Goal: Task Accomplishment & Management: Use online tool/utility

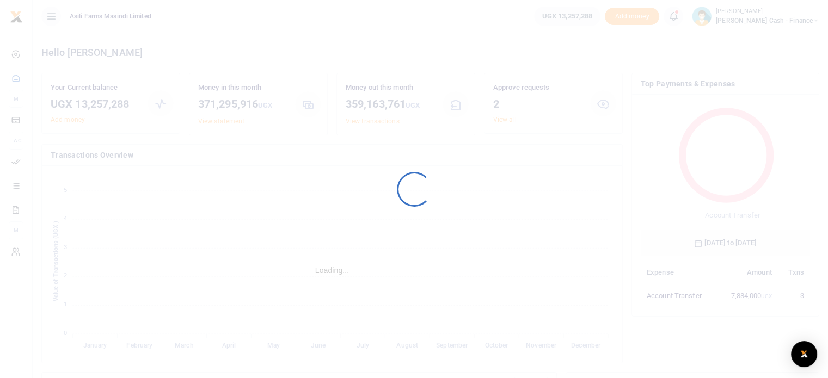
scroll to position [144, 161]
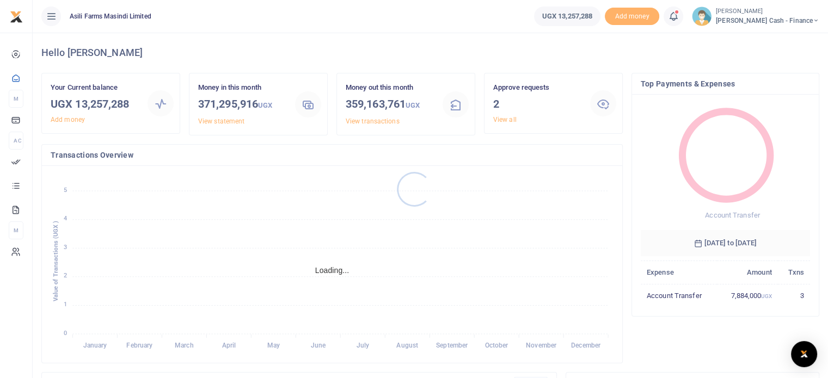
click at [504, 121] on div at bounding box center [414, 189] width 828 height 378
click at [506, 119] on link "View all" at bounding box center [504, 120] width 23 height 8
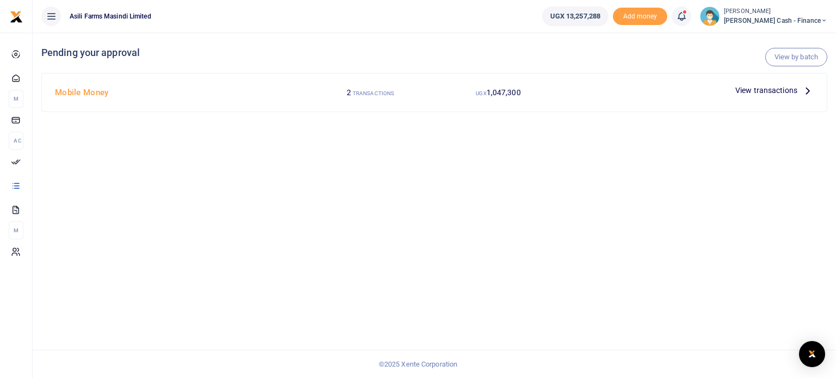
click at [75, 95] on h4 "Mobile Money" at bounding box center [178, 93] width 247 height 12
click at [747, 88] on span "View transactions" at bounding box center [766, 90] width 62 height 12
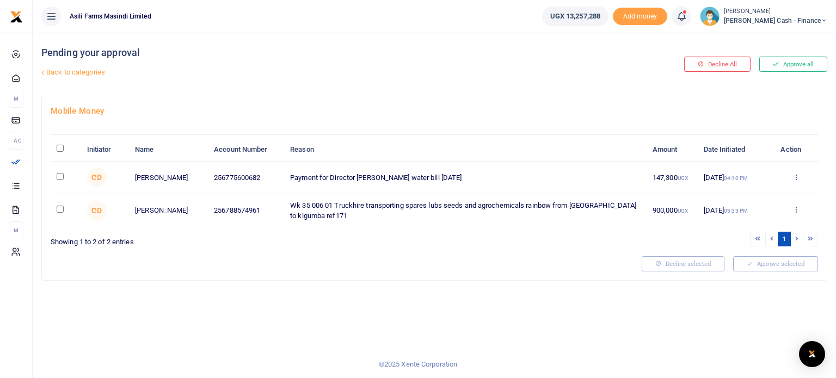
click at [796, 181] on icon at bounding box center [796, 177] width 7 height 8
click at [756, 254] on link "Details" at bounding box center [757, 254] width 86 height 15
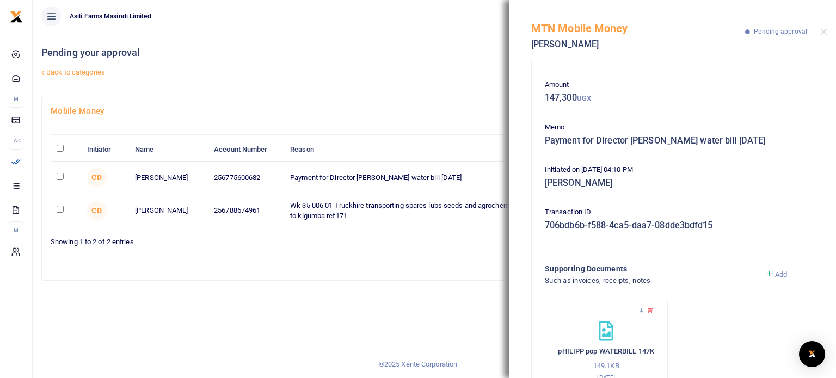
scroll to position [82, 0]
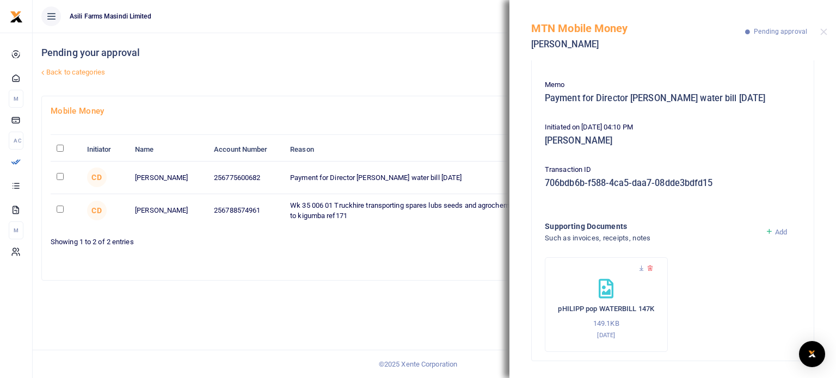
click at [605, 288] on icon at bounding box center [606, 289] width 15 height 20
click at [641, 265] on icon at bounding box center [641, 268] width 7 height 7
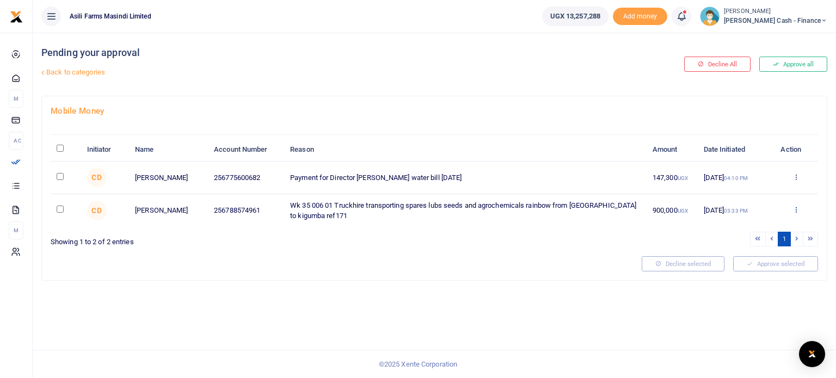
click at [796, 213] on icon at bounding box center [796, 210] width 7 height 8
click at [746, 287] on link "Details" at bounding box center [757, 288] width 86 height 15
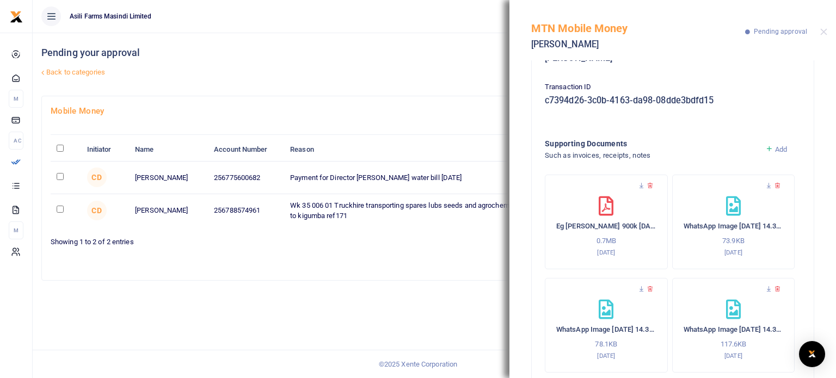
scroll to position [196, 0]
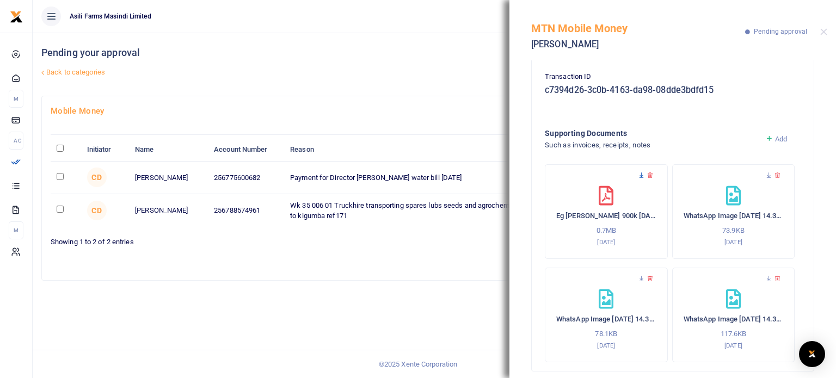
click at [638, 172] on icon at bounding box center [641, 175] width 7 height 7
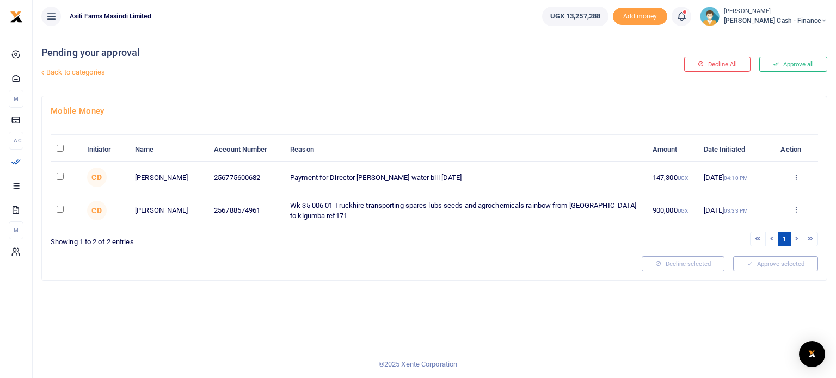
click at [797, 213] on icon at bounding box center [796, 210] width 7 height 8
click at [755, 289] on link "Details" at bounding box center [757, 288] width 86 height 15
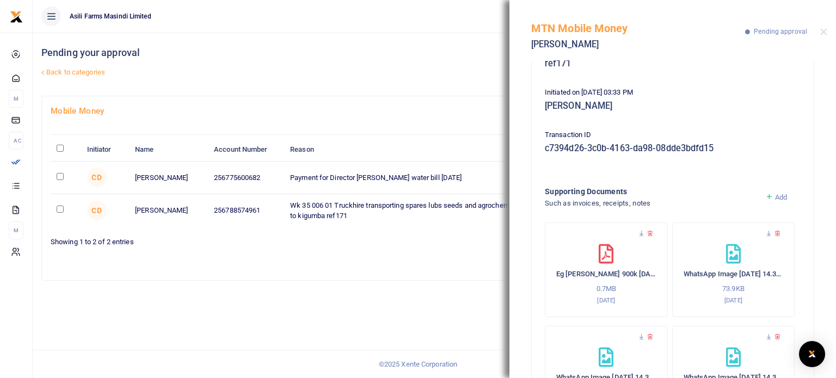
scroll to position [163, 0]
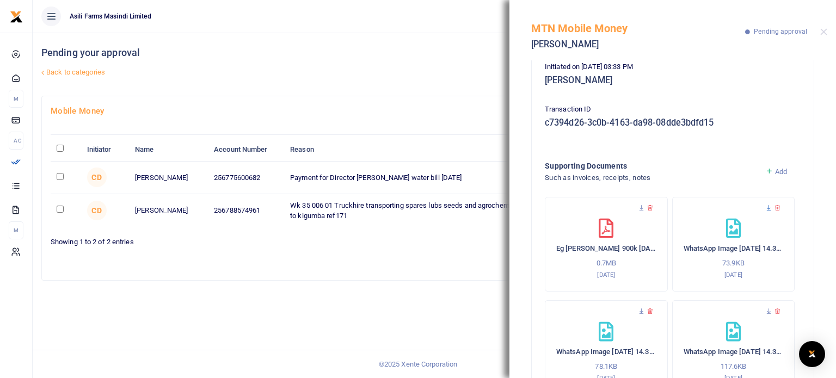
click at [765, 205] on icon at bounding box center [768, 208] width 7 height 7
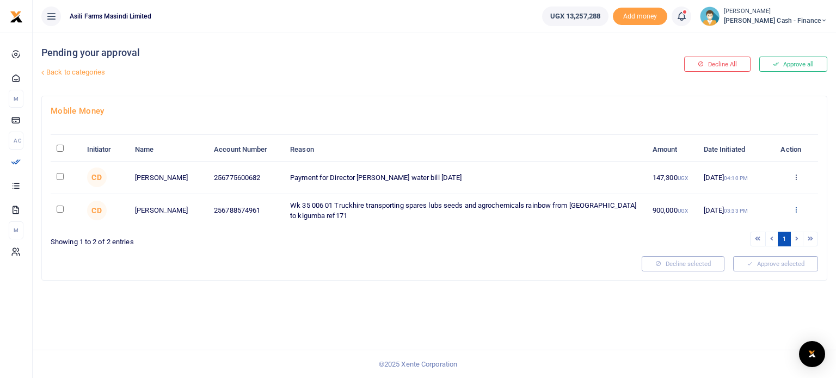
click at [799, 213] on icon at bounding box center [796, 210] width 7 height 8
click at [754, 283] on link "Details" at bounding box center [757, 288] width 86 height 15
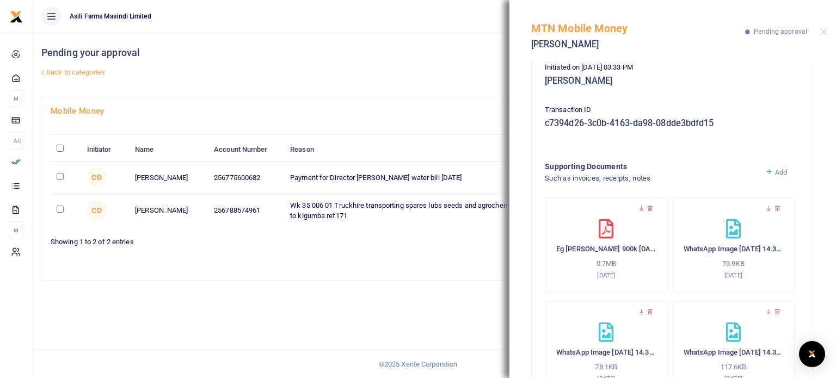
scroll to position [163, 0]
click at [640, 308] on icon at bounding box center [641, 311] width 7 height 7
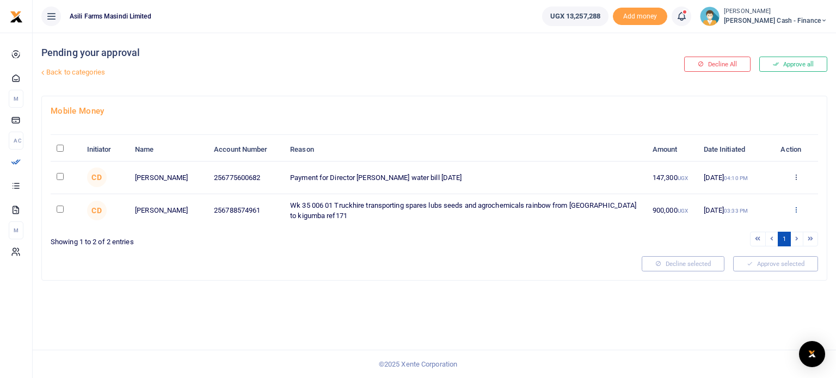
click at [795, 213] on icon at bounding box center [796, 210] width 7 height 8
click at [738, 291] on link "Details" at bounding box center [757, 288] width 86 height 15
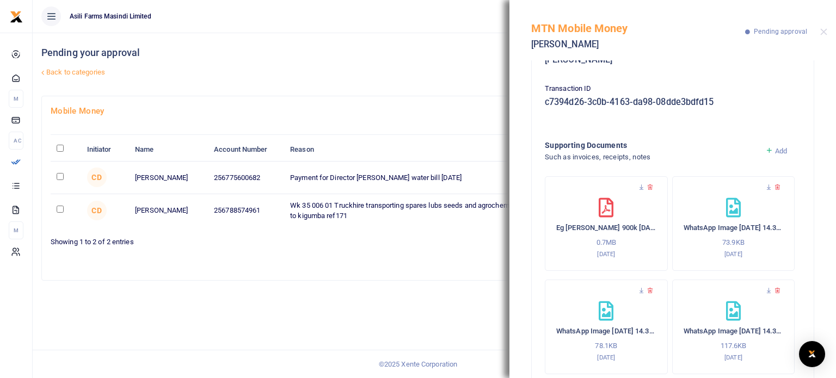
scroll to position [196, 0]
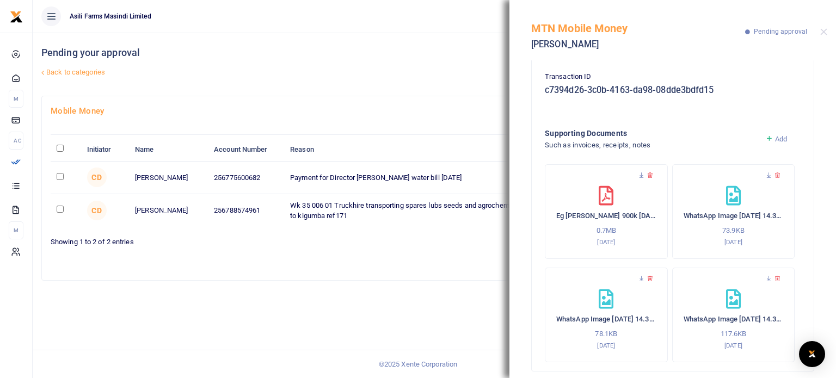
click at [713, 314] on div "WhatsApp Image 2025-08-25 at 14.38.23 117.6KB 25th Aug 2025" at bounding box center [734, 320] width 100 height 61
click at [765, 275] on icon at bounding box center [768, 278] width 7 height 7
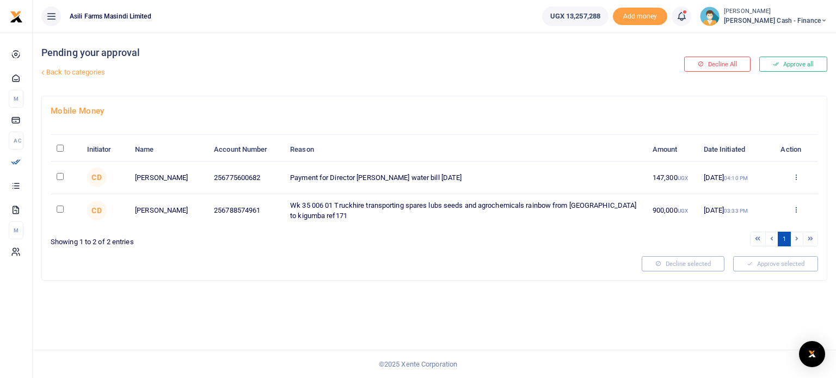
click at [795, 213] on icon at bounding box center [796, 210] width 7 height 8
click at [749, 289] on link "Details" at bounding box center [757, 288] width 86 height 15
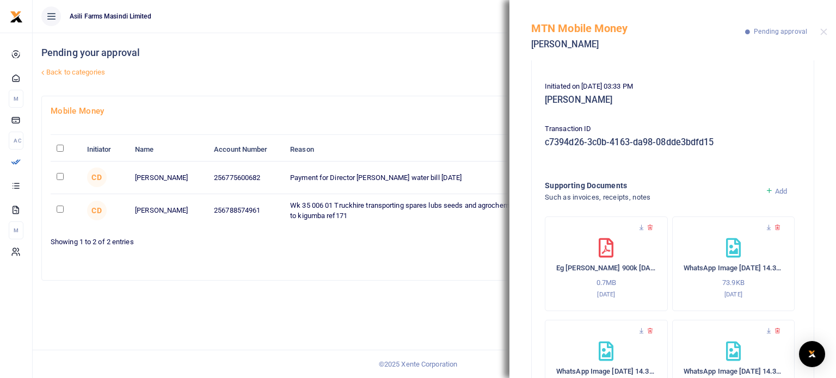
scroll to position [163, 0]
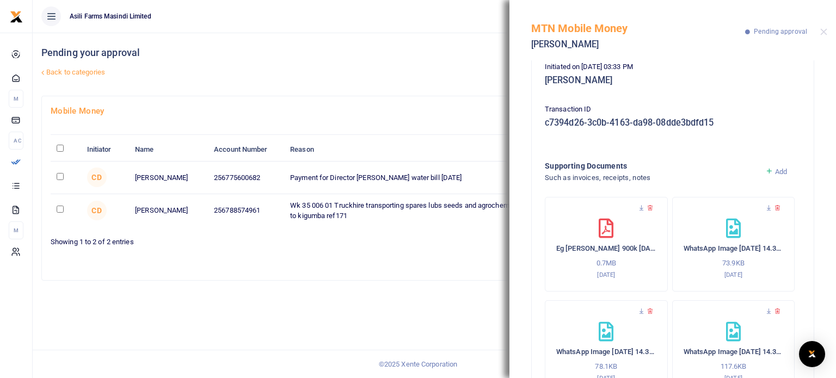
click at [601, 219] on icon at bounding box center [606, 229] width 15 height 20
click at [639, 205] on icon at bounding box center [641, 208] width 7 height 7
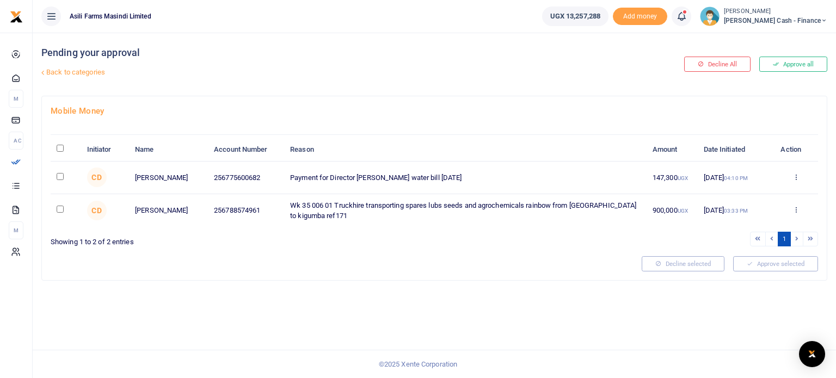
click at [58, 180] on input "checkbox" at bounding box center [60, 176] width 7 height 7
checkbox input "true"
click at [59, 213] on input "checkbox" at bounding box center [60, 209] width 7 height 7
checkbox input "true"
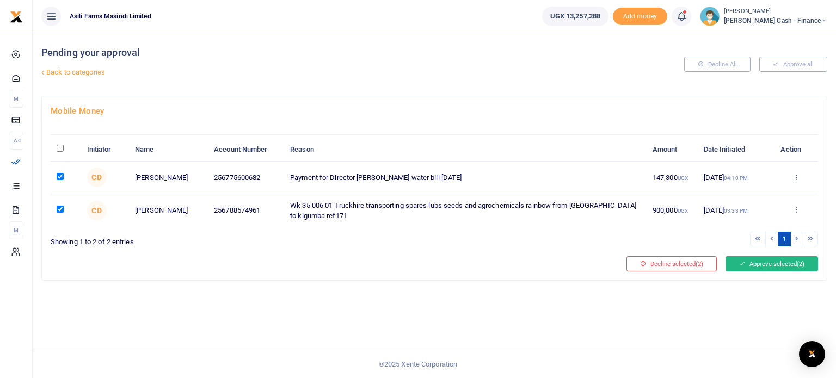
click at [756, 272] on button "Approve selected (2)" at bounding box center [772, 263] width 93 height 15
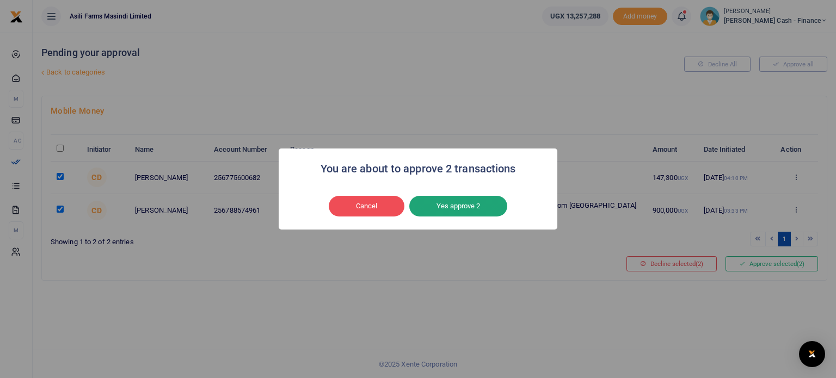
click at [452, 208] on button "Yes approve 2" at bounding box center [458, 206] width 98 height 21
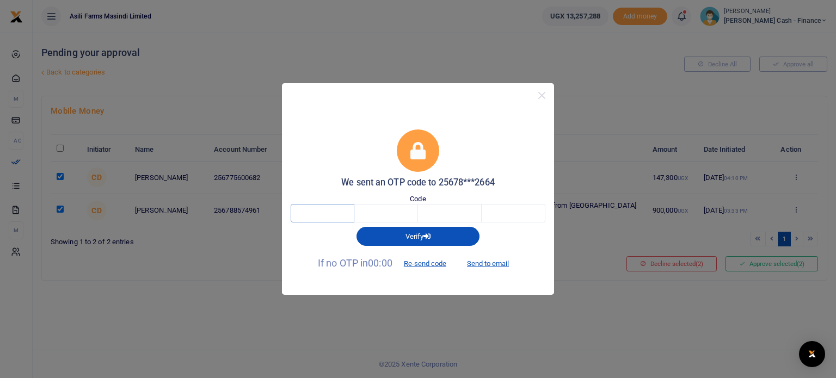
click at [337, 216] on input "text" at bounding box center [323, 213] width 64 height 19
type input "7"
type input "6"
type input "1"
type input "4"
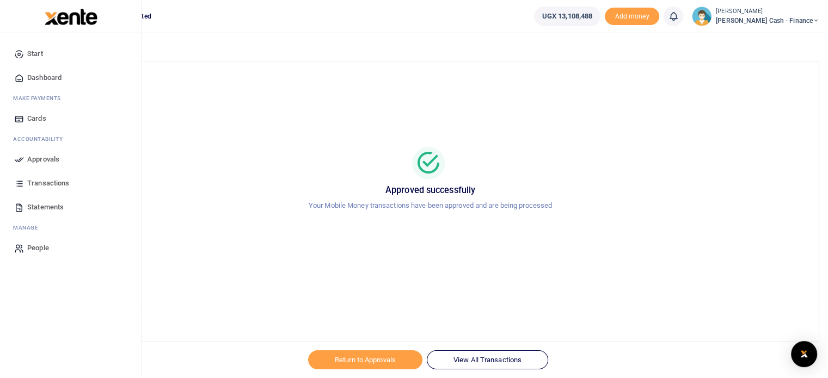
click at [48, 157] on span "Approvals" at bounding box center [43, 159] width 32 height 11
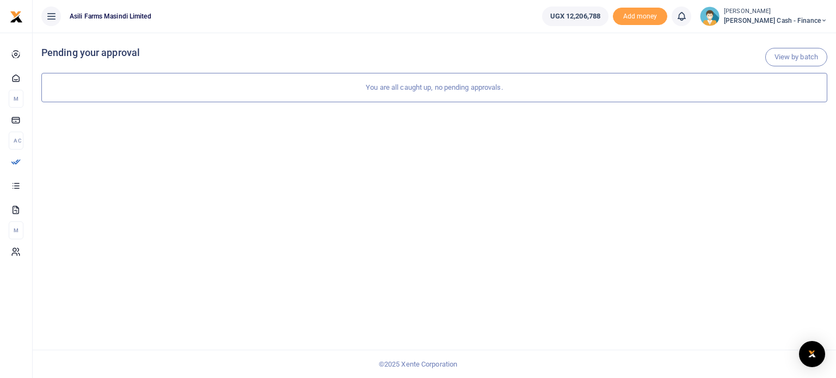
click at [777, 20] on span "[PERSON_NAME] Cash - Finance" at bounding box center [775, 21] width 103 height 10
click at [776, 42] on link "Switch accounts" at bounding box center [750, 39] width 86 height 15
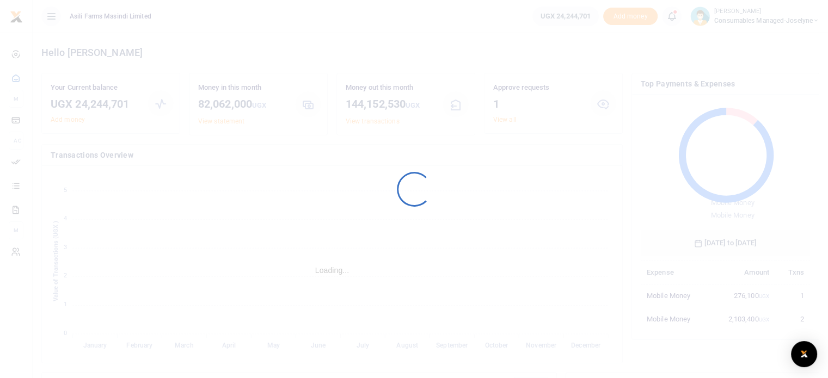
scroll to position [9, 9]
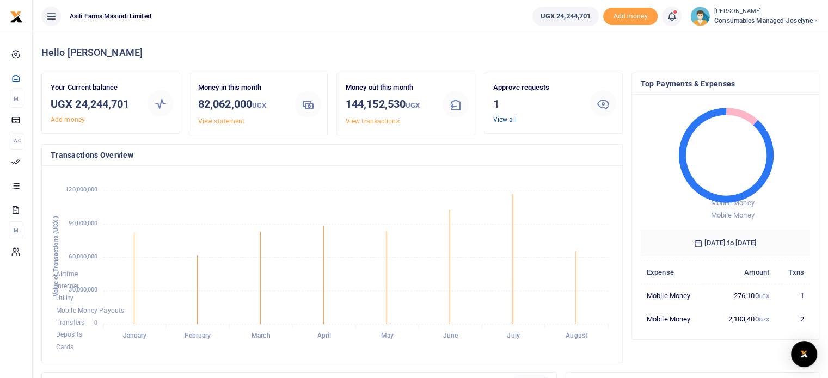
click at [505, 119] on link "View all" at bounding box center [504, 120] width 23 height 8
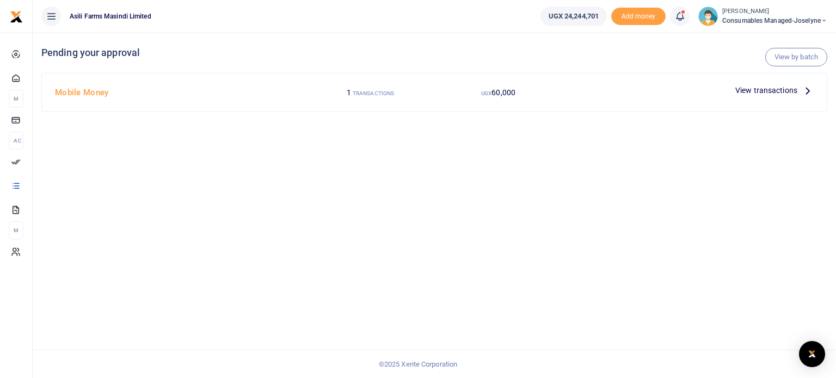
click at [756, 89] on span "View transactions" at bounding box center [766, 90] width 62 height 12
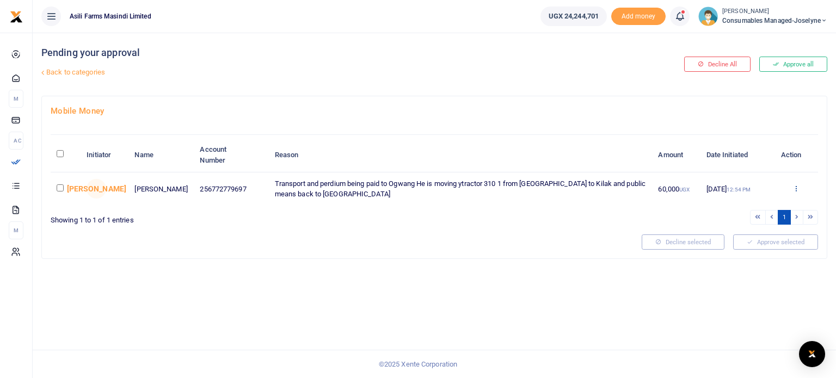
click at [796, 187] on icon at bounding box center [796, 189] width 7 height 8
click at [743, 250] on link "Details" at bounding box center [757, 254] width 86 height 15
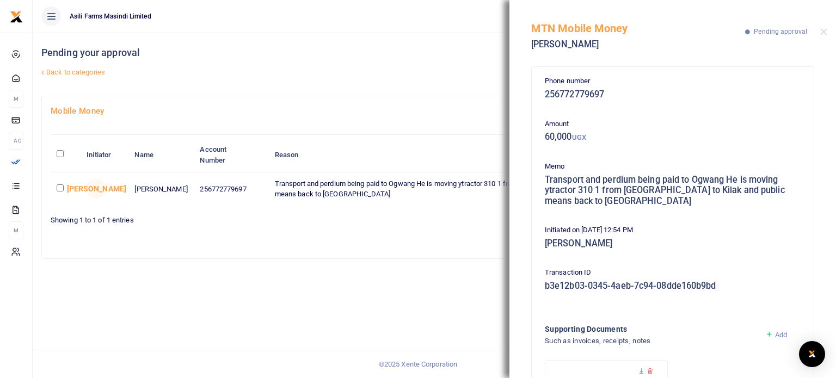
scroll to position [103, 0]
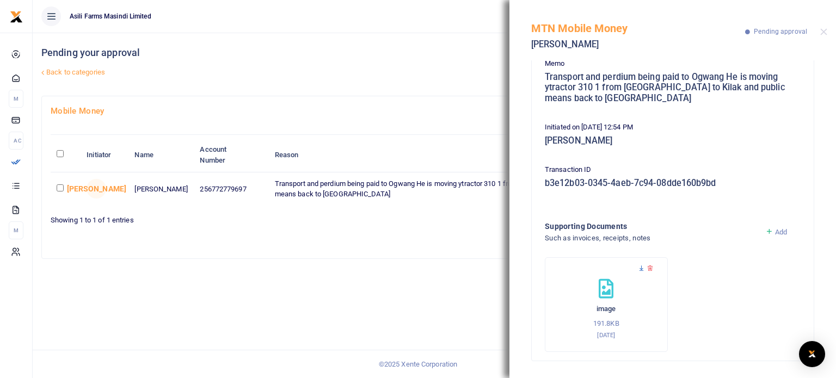
click at [642, 268] on icon at bounding box center [641, 268] width 7 height 7
